Goal: Book appointment/travel/reservation

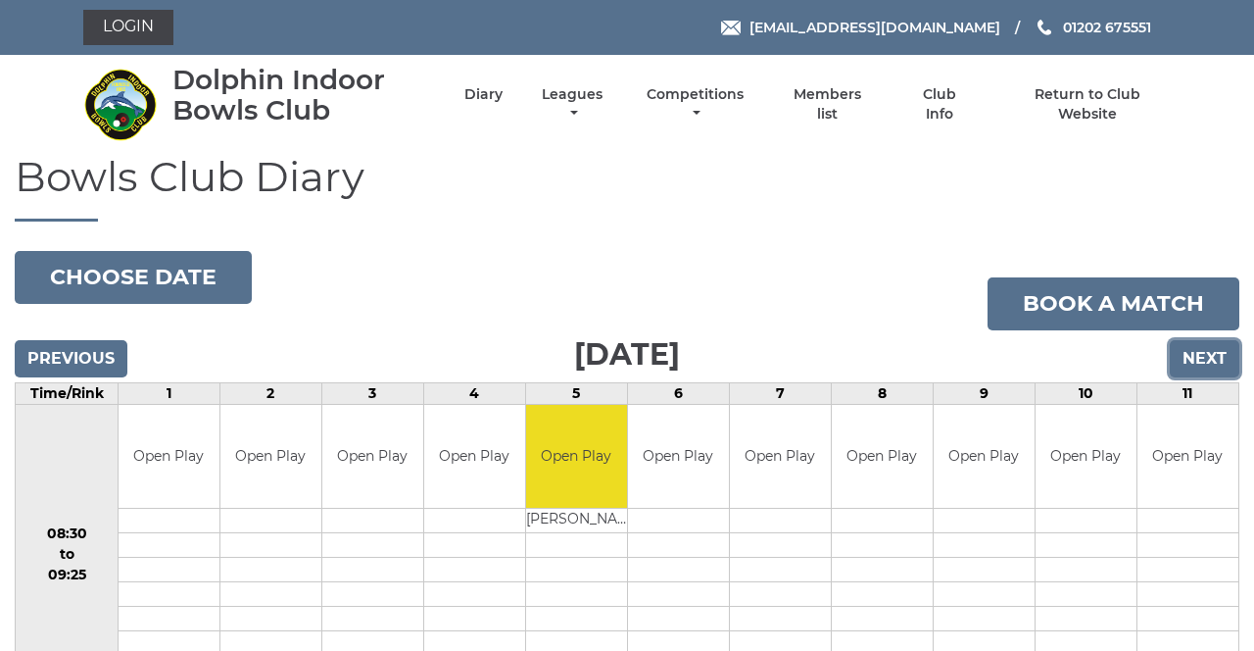
click at [1202, 361] on input "Next" at bounding box center [1205, 358] width 70 height 37
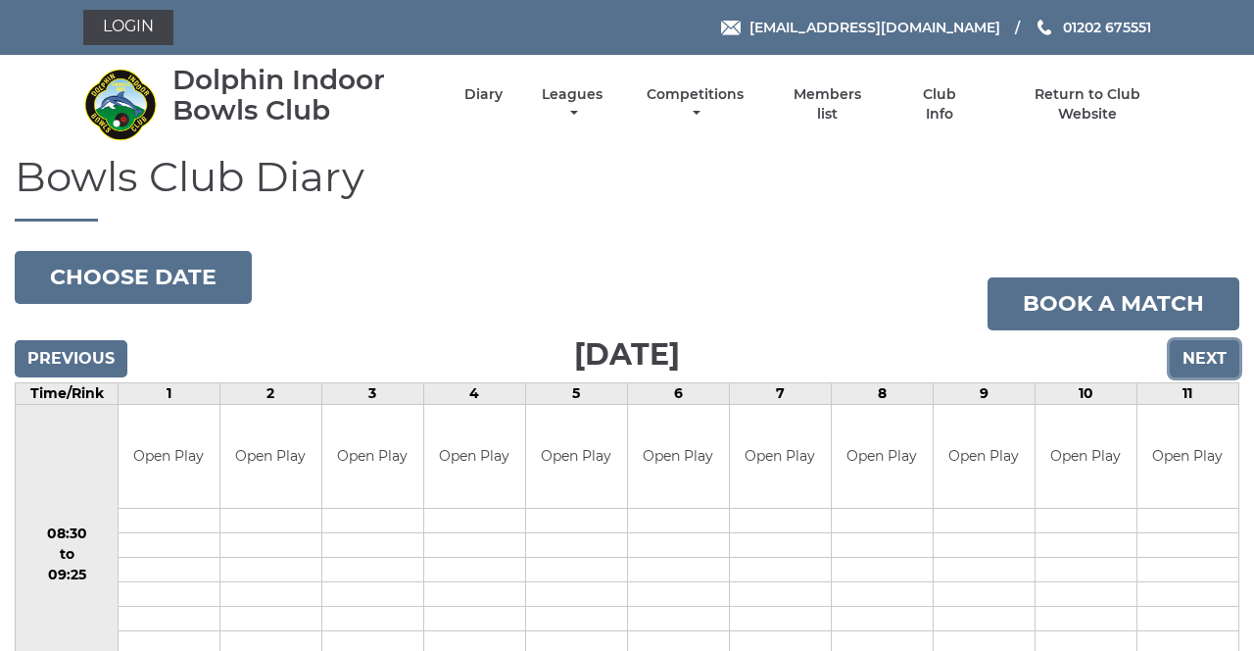
click at [1203, 354] on input "Next" at bounding box center [1205, 358] width 70 height 37
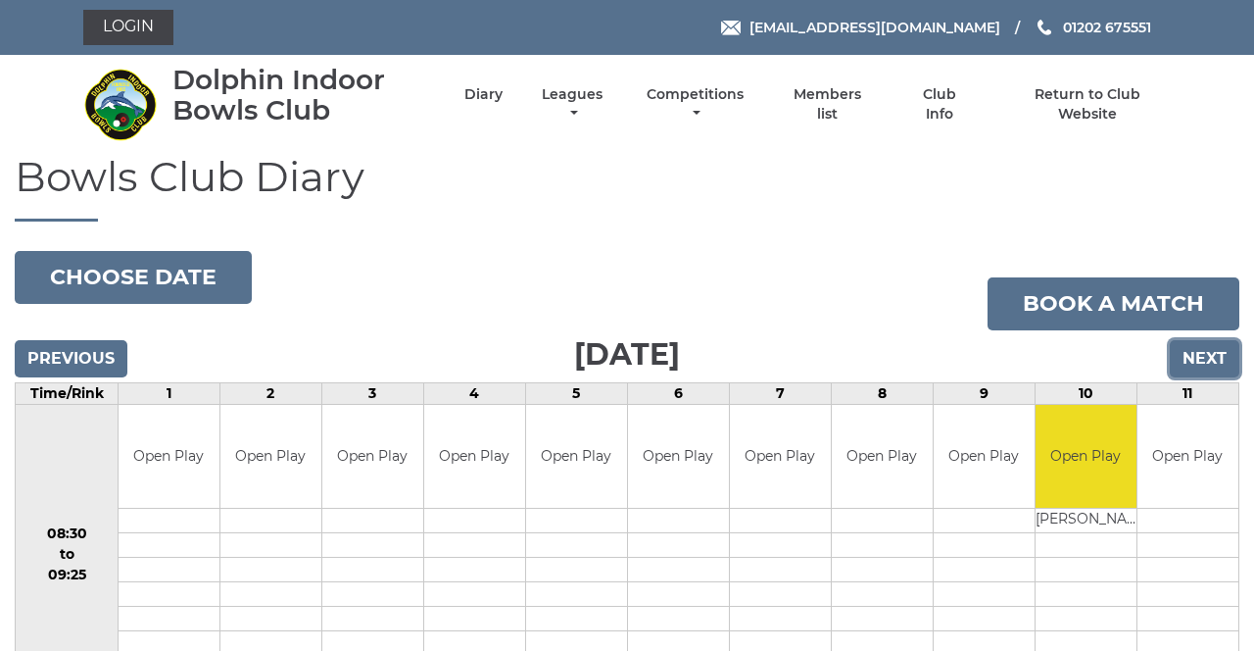
click at [1210, 359] on input "Next" at bounding box center [1205, 358] width 70 height 37
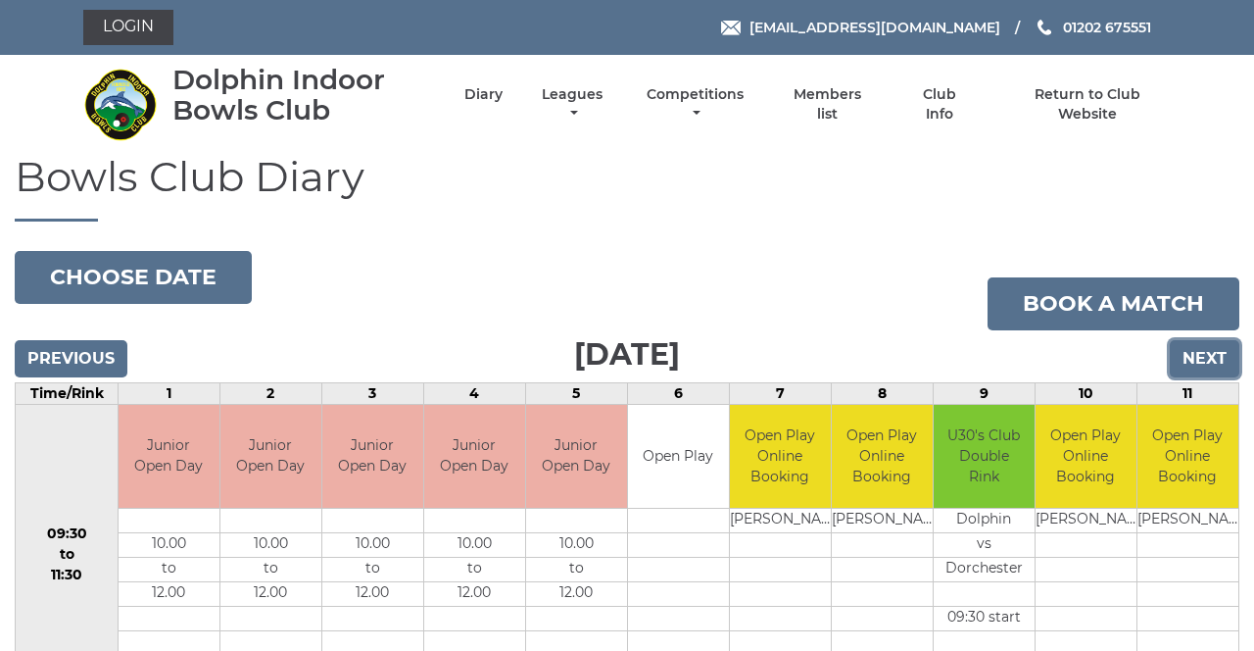
click at [1205, 363] on input "Next" at bounding box center [1205, 358] width 70 height 37
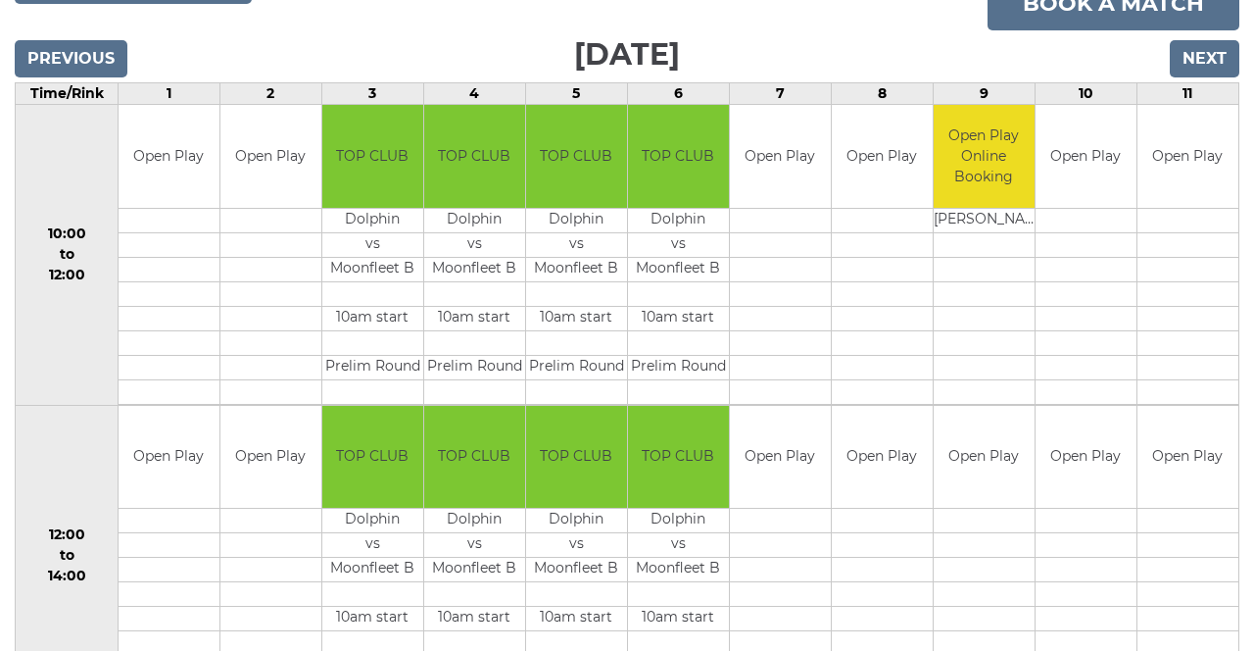
scroll to position [298, 0]
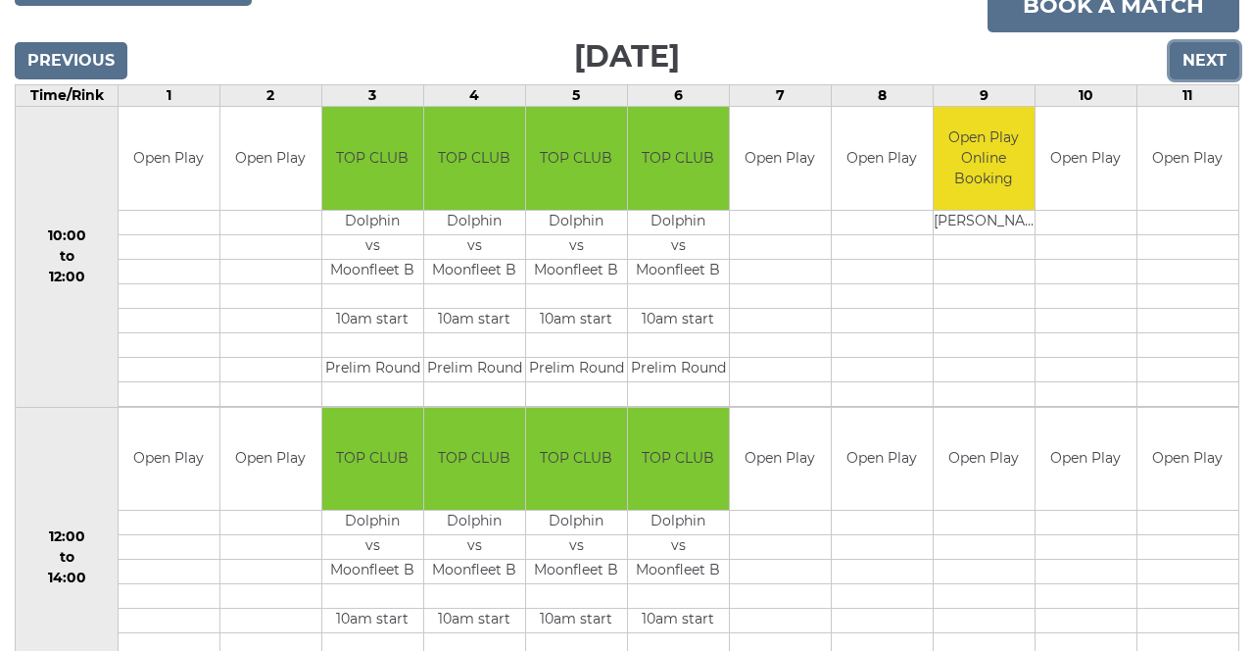
click at [1219, 68] on input "Next" at bounding box center [1205, 60] width 70 height 37
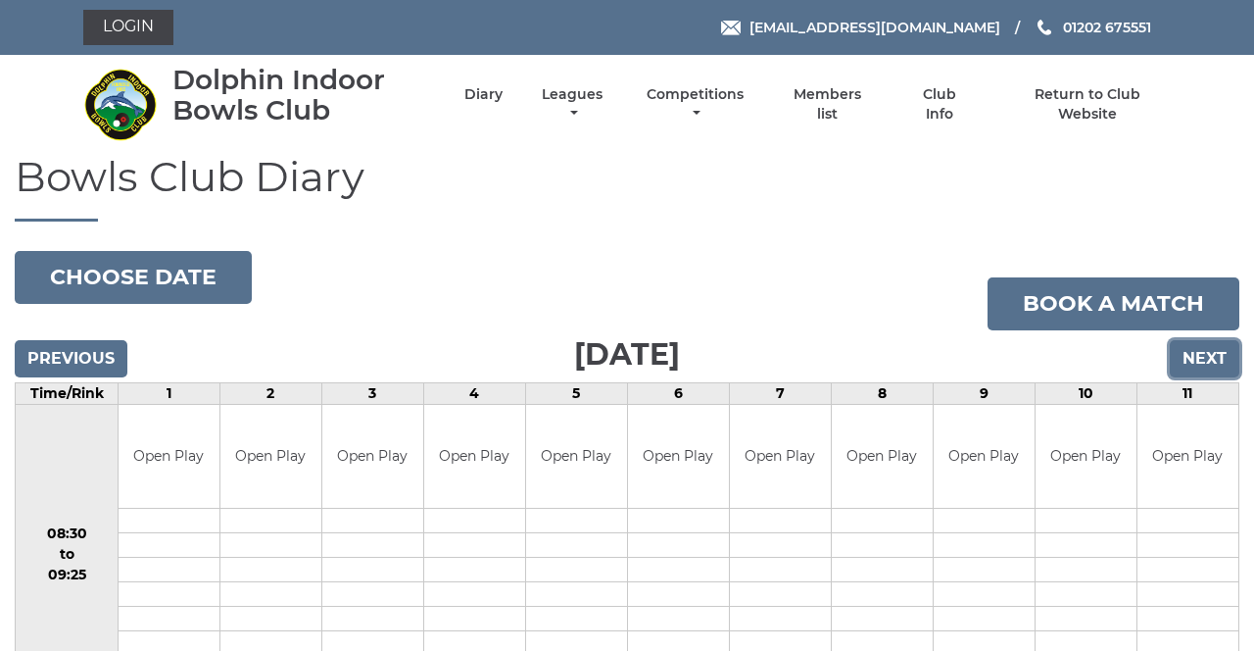
click at [1216, 359] on input "Next" at bounding box center [1205, 358] width 70 height 37
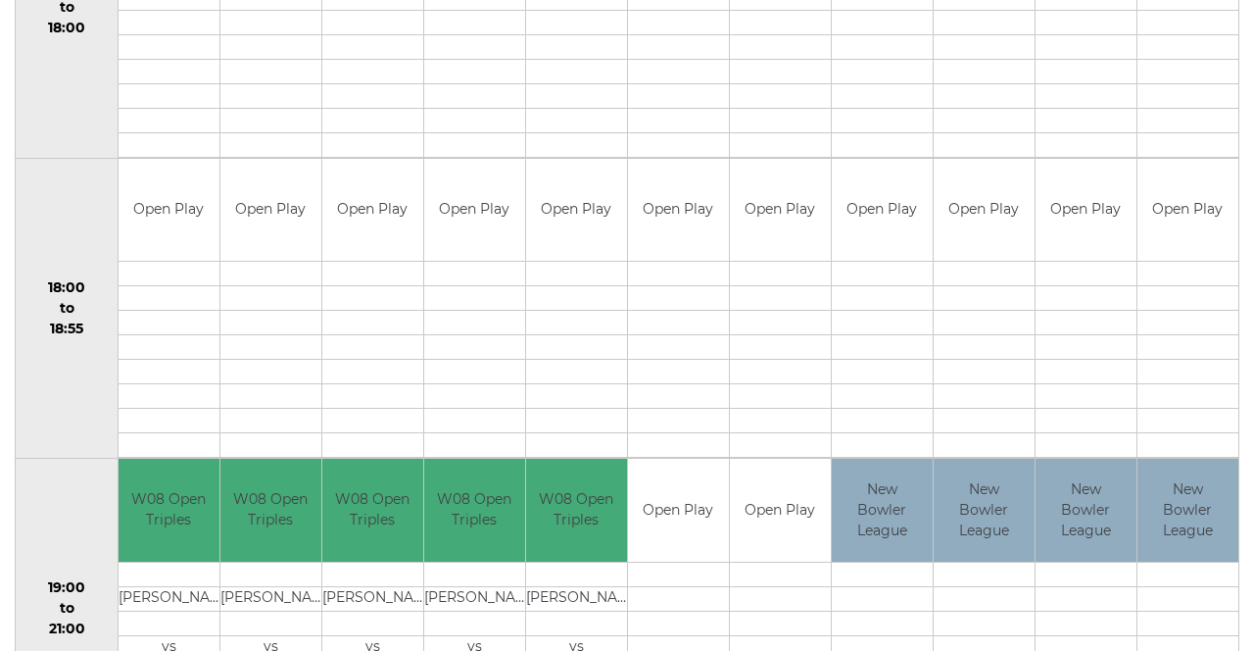
scroll to position [1730, 0]
